Goal: Task Accomplishment & Management: Use online tool/utility

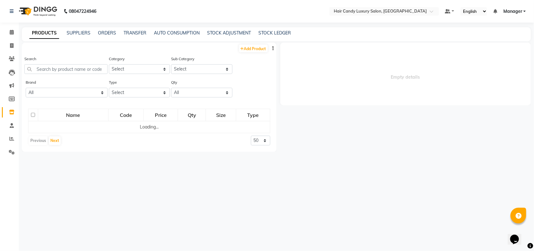
select select
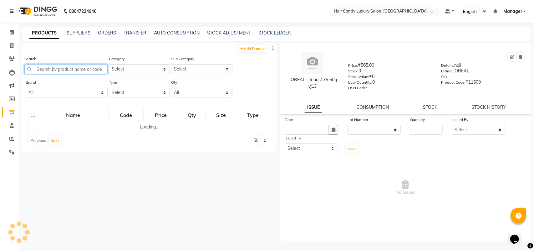
click at [65, 68] on input "text" at bounding box center [65, 69] width 83 height 10
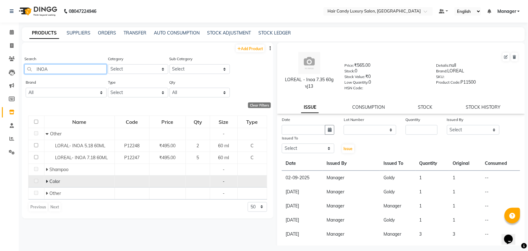
type input "INOA"
click at [47, 181] on icon at bounding box center [47, 181] width 2 height 4
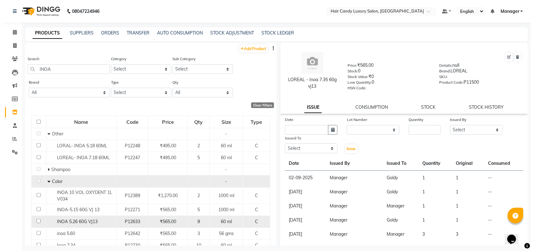
scroll to position [117, 0]
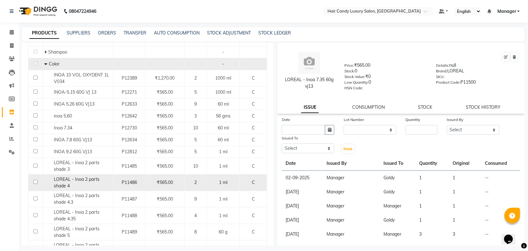
click at [86, 189] on div "LOREAL - Inoa 2 parts shade 4" at bounding box center [77, 182] width 67 height 13
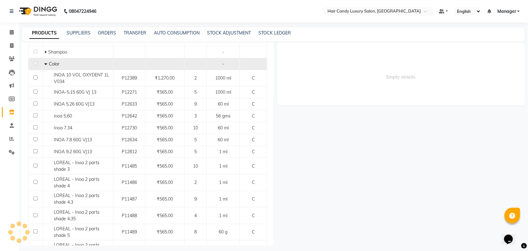
select select
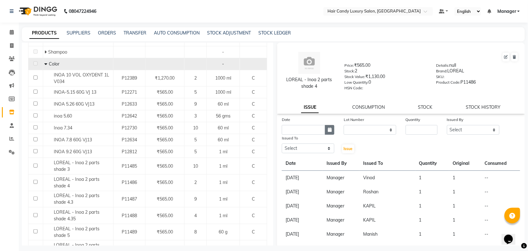
click at [331, 129] on button "button" at bounding box center [329, 130] width 9 height 10
select select "9"
select select "2025"
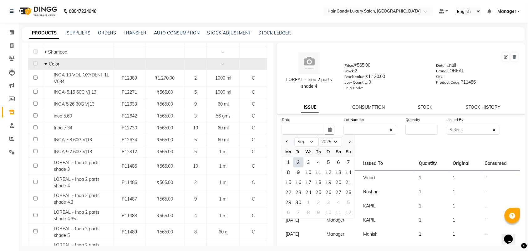
click at [299, 162] on div "2" at bounding box center [298, 162] width 10 height 10
type input "02-09-2025"
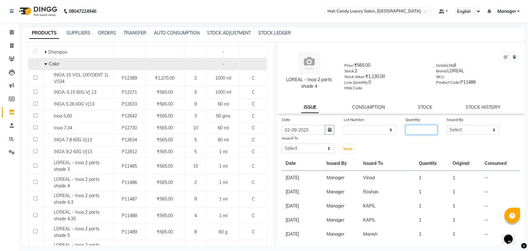
click at [426, 126] on input "number" at bounding box center [422, 130] width 32 height 10
type input "1"
select select "68436"
select select "52594"
click at [344, 146] on span "Issue" at bounding box center [348, 148] width 9 height 5
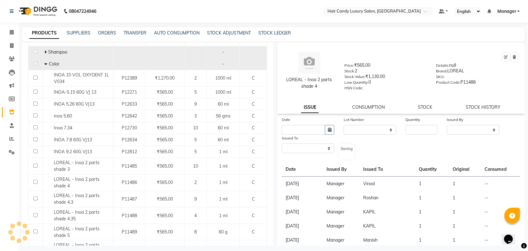
select select
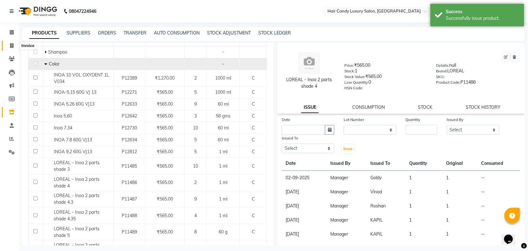
click at [13, 44] on icon at bounding box center [11, 45] width 3 height 5
select select "service"
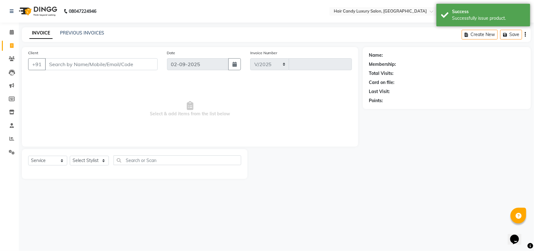
select select "6645"
type input "6243"
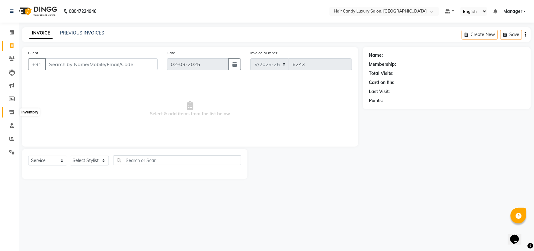
click at [9, 111] on icon at bounding box center [11, 111] width 5 height 5
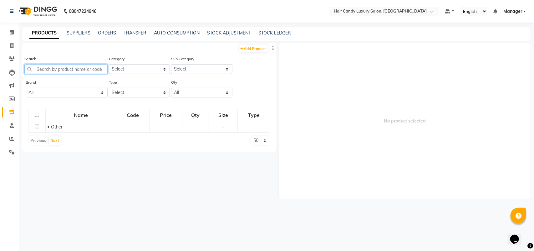
click at [76, 68] on input "text" at bounding box center [65, 69] width 83 height 10
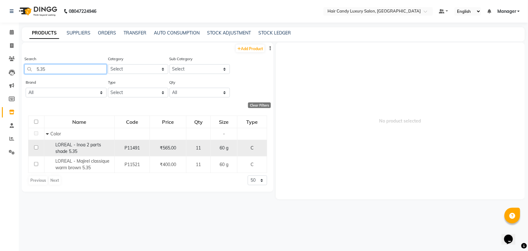
type input "5.35"
click at [78, 147] on div "LOREAL - Inoa 2 parts shade 5.35" at bounding box center [79, 147] width 67 height 13
select select
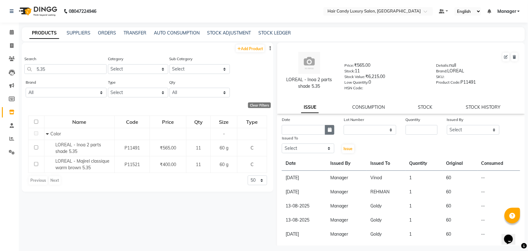
click at [329, 131] on icon "button" at bounding box center [330, 129] width 4 height 4
select select "9"
select select "2025"
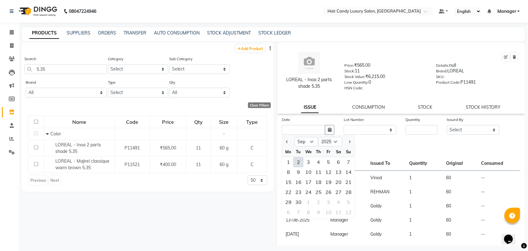
click at [299, 160] on div "2" at bounding box center [298, 162] width 10 height 10
type input "02-09-2025"
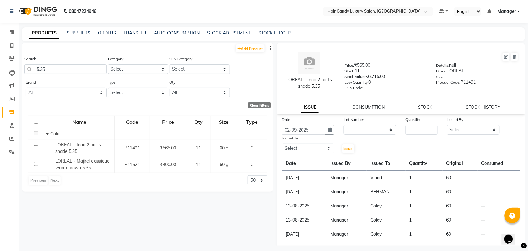
click at [434, 128] on div "Quantity" at bounding box center [421, 125] width 41 height 18
click at [425, 128] on input "number" at bounding box center [422, 130] width 32 height 10
type input "1"
select select "68436"
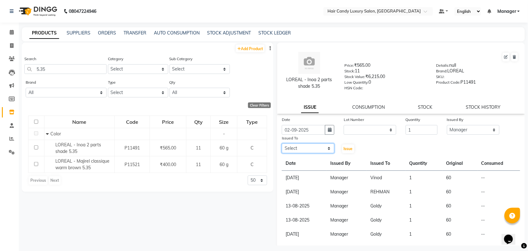
select select "52594"
click at [349, 147] on span "Issue" at bounding box center [348, 148] width 9 height 5
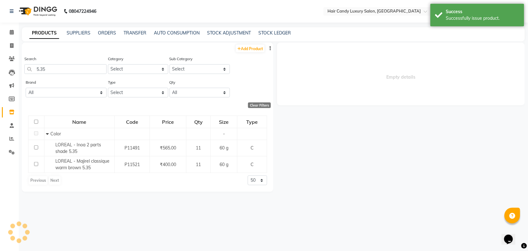
select select
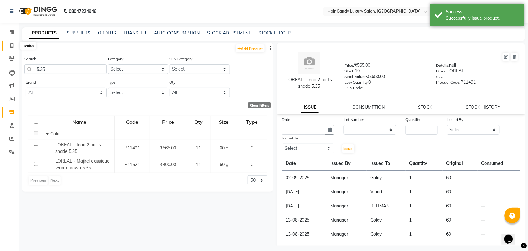
click at [8, 49] on span at bounding box center [11, 45] width 11 height 7
select select "service"
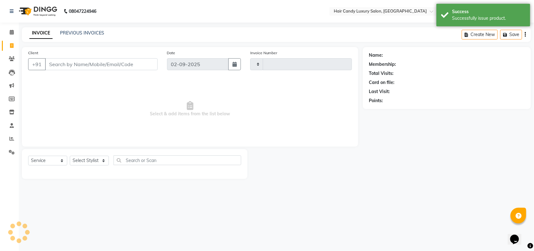
type input "6243"
select select "6645"
